Goal: Check status: Check status

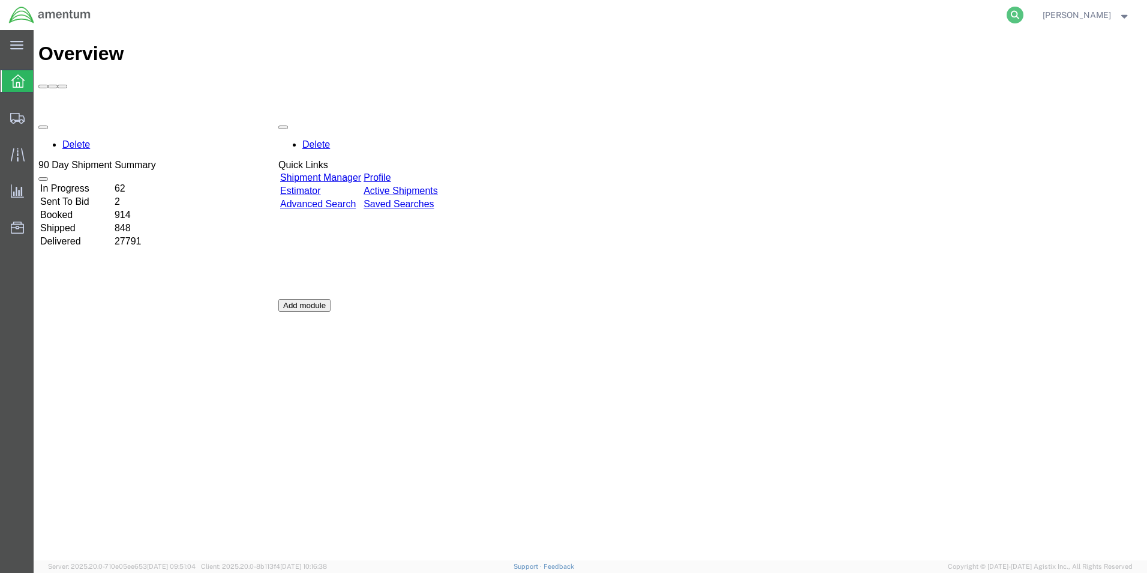
click at [1024, 18] on icon at bounding box center [1015, 15] width 17 height 17
click at [856, 13] on input "search" at bounding box center [824, 15] width 365 height 29
paste input "93171489165"
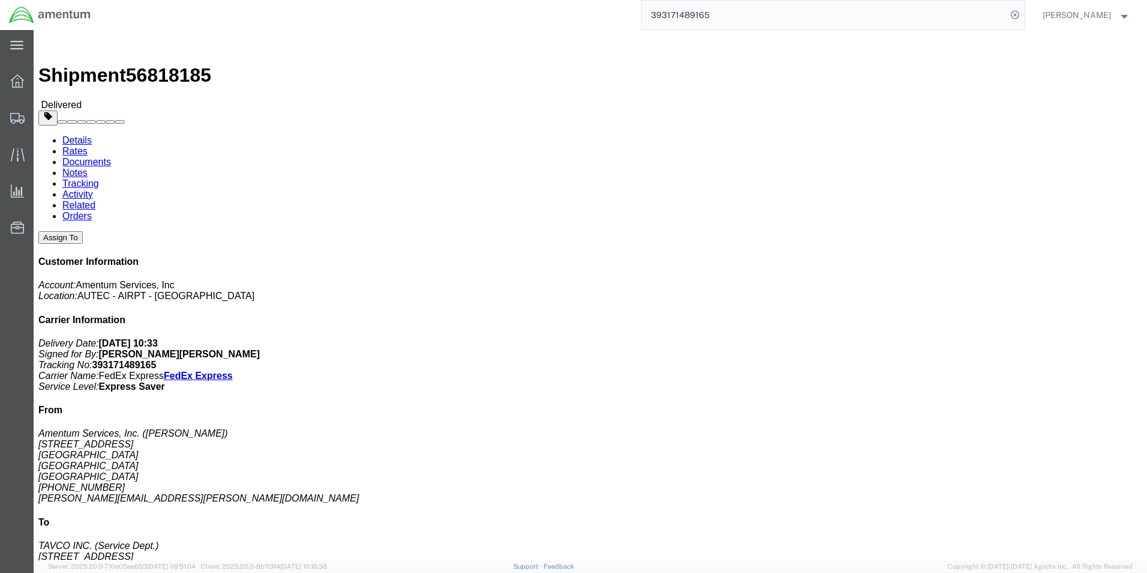
click p "Project Number: 4732.C0.03RA.16310400.815E0440 Department: Autec Shipment Id Nu…"
copy b "4732.C0.03RA.16310400.815E0440"
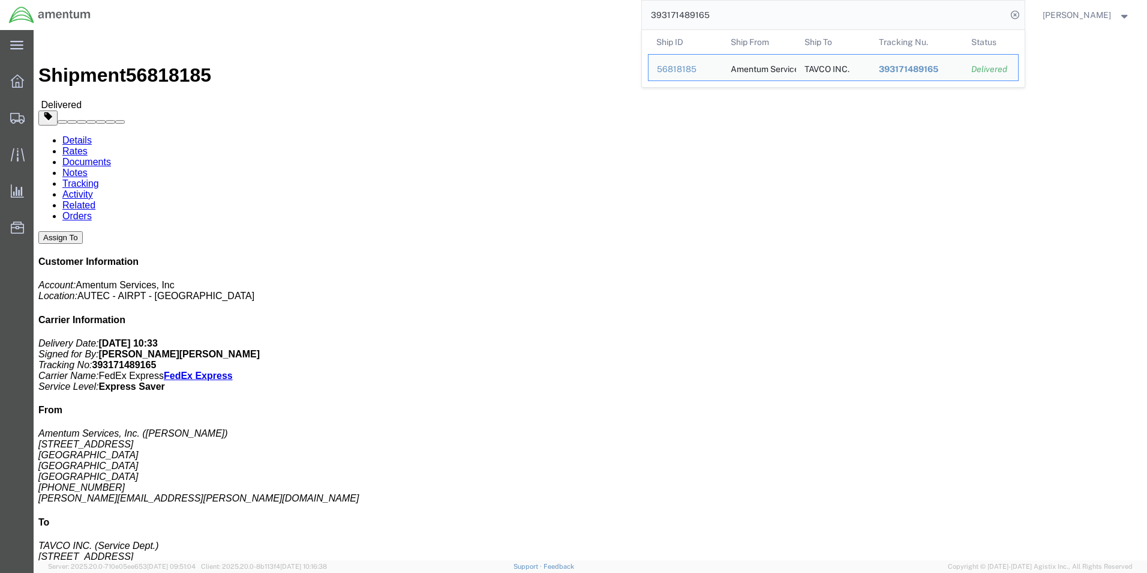
click at [744, 16] on input "393171489165" at bounding box center [824, 15] width 365 height 29
drag, startPoint x: 745, startPoint y: 16, endPoint x: 671, endPoint y: 15, distance: 73.8
click at [671, 15] on input "393171489165" at bounding box center [824, 15] width 365 height 29
paste input "2747152121"
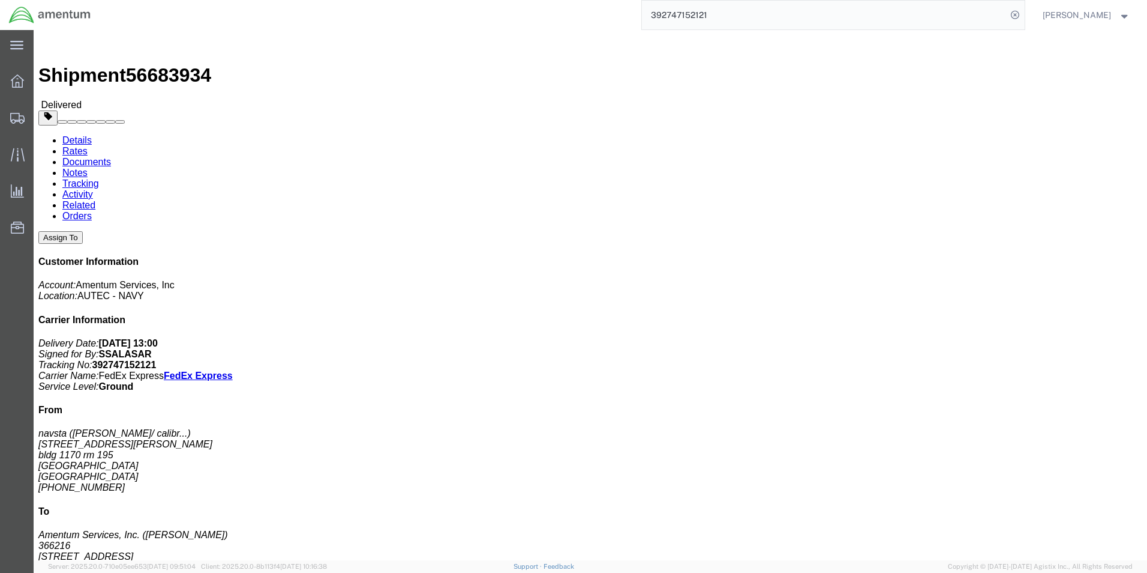
click p "Shipment Id Number: 4732.C0.03SL.14090100.880E0110 Customer Ref: 4732.C0.03SL.1…"
click div "Leg 1 - Small Parcel"
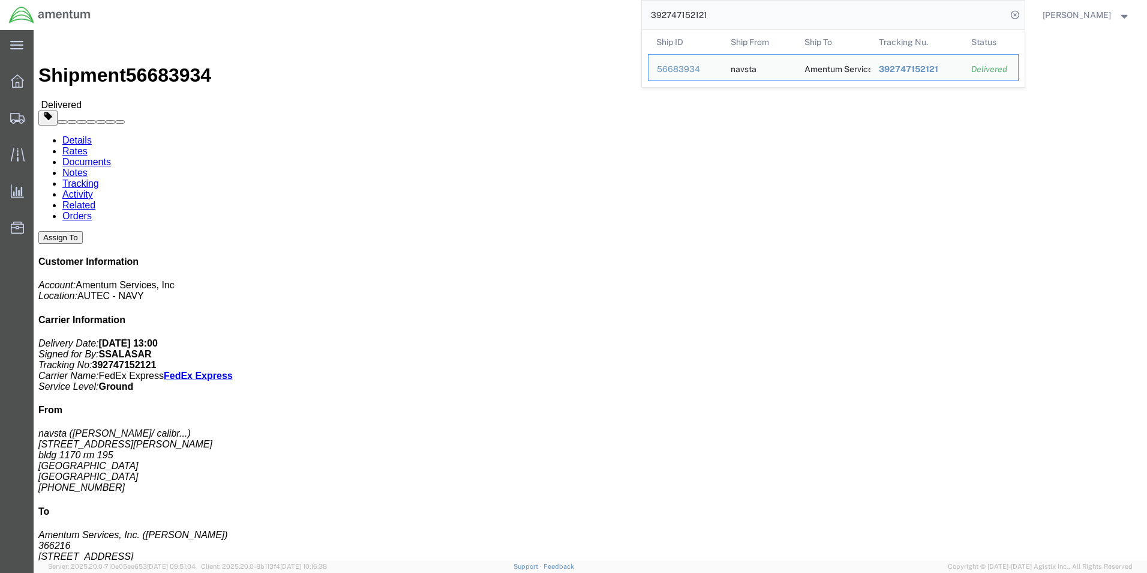
drag, startPoint x: 733, startPoint y: 14, endPoint x: 673, endPoint y: 15, distance: 60.0
click at [673, 15] on input "392747152121" at bounding box center [824, 15] width 365 height 29
paste input "3017850453"
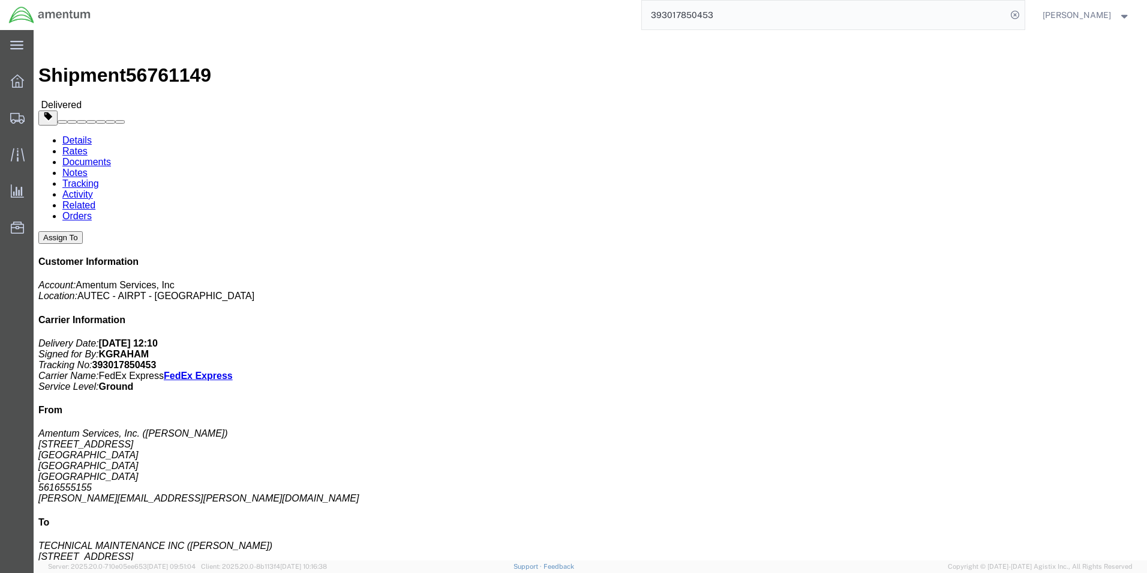
click p "Project Number: 4732.C0.03RU.13120301.900E0170 Department: AUTEC Shipment Id Nu…"
click at [764, 16] on input "393017850453" at bounding box center [824, 15] width 365 height 29
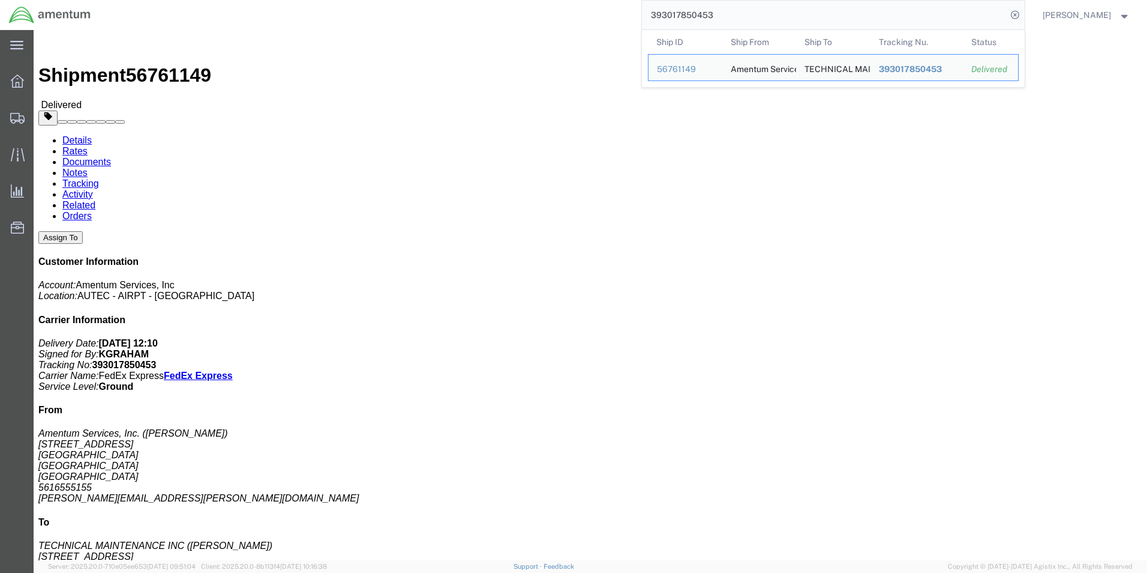
drag, startPoint x: 749, startPoint y: 16, endPoint x: 671, endPoint y: 18, distance: 78.0
click at [671, 18] on input "393017850453" at bounding box center [824, 15] width 365 height 29
paste input "2662999758"
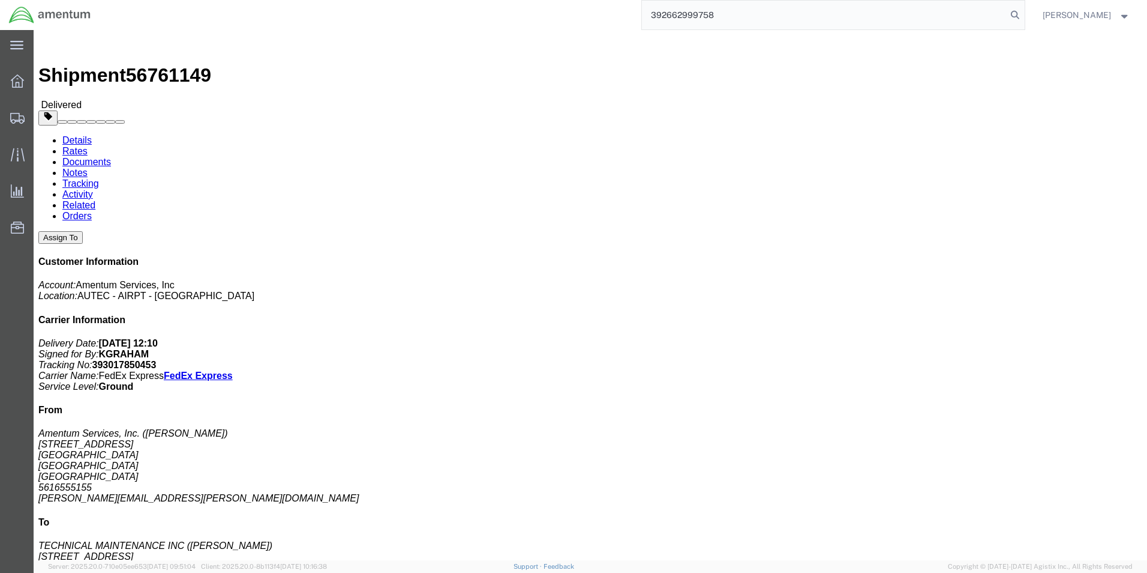
type input "392662999758"
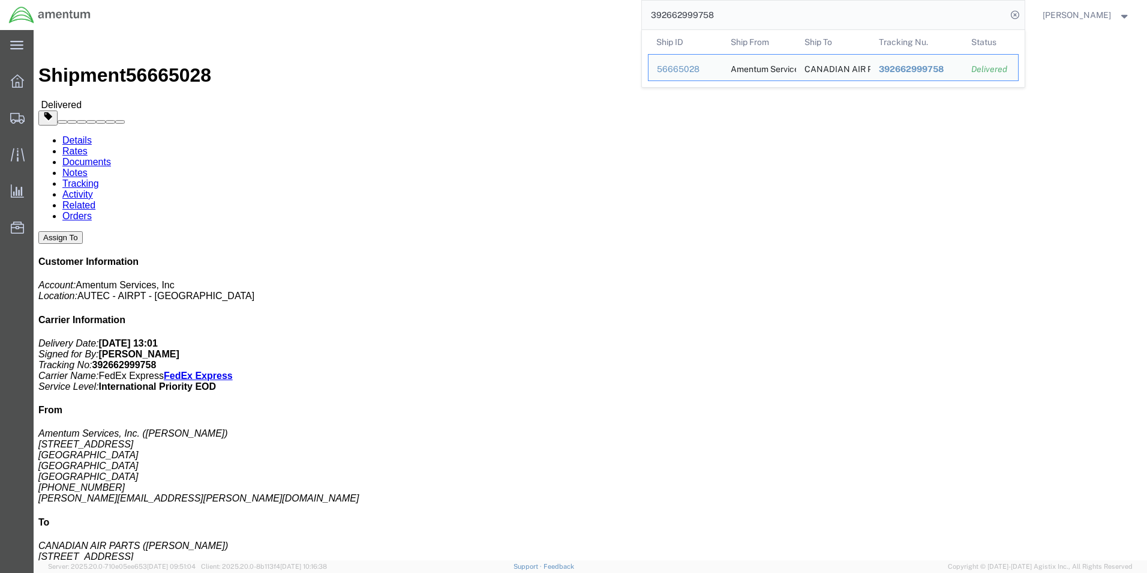
click p "Shipment Id Number: PO AUT0010723 Project Number: 4732.C0.03RA.16310400.815E044…"
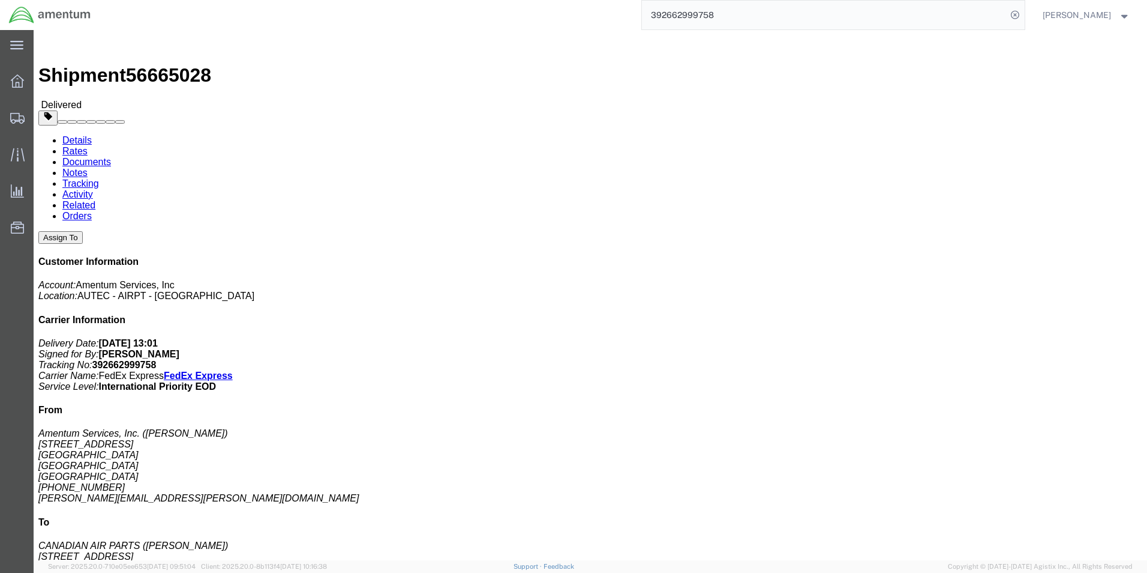
copy b "4732.C0.03RA.16310400.815E0440"
